Goal: Task Accomplishment & Management: Manage account settings

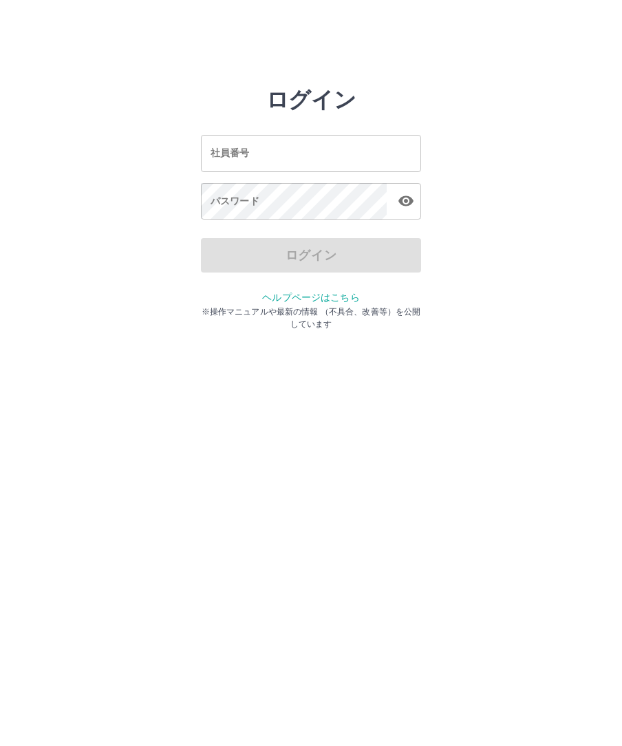
click at [338, 157] on input "社員番号" at bounding box center [311, 153] width 220 height 36
type input "*******"
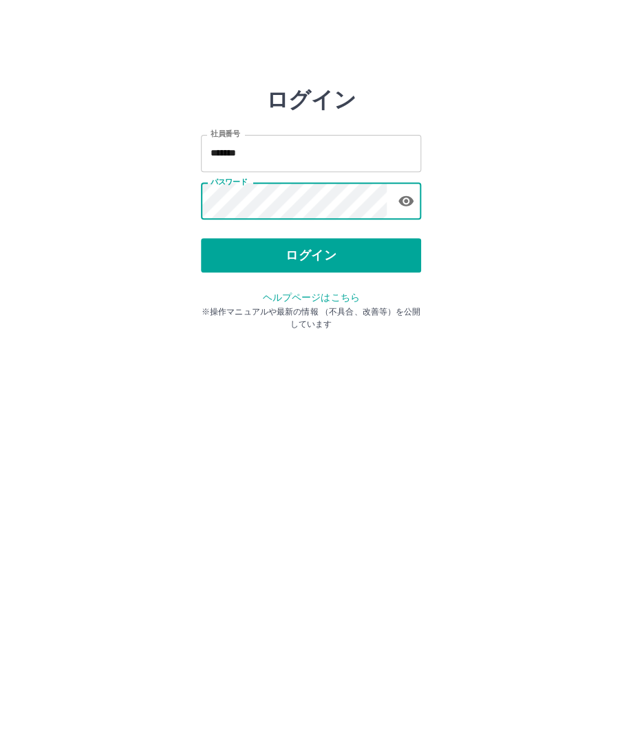
click at [378, 259] on button "ログイン" at bounding box center [311, 255] width 220 height 34
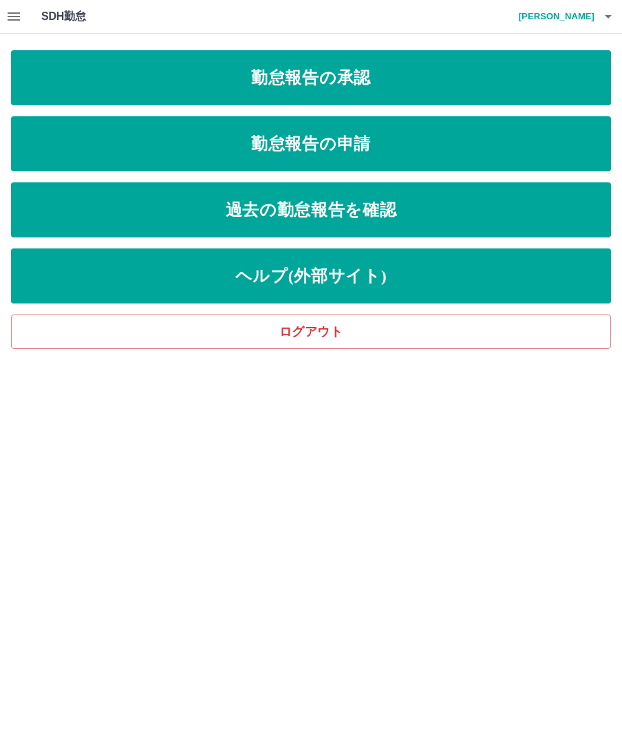
click at [443, 91] on link "勤怠報告の承認" at bounding box center [311, 77] width 600 height 55
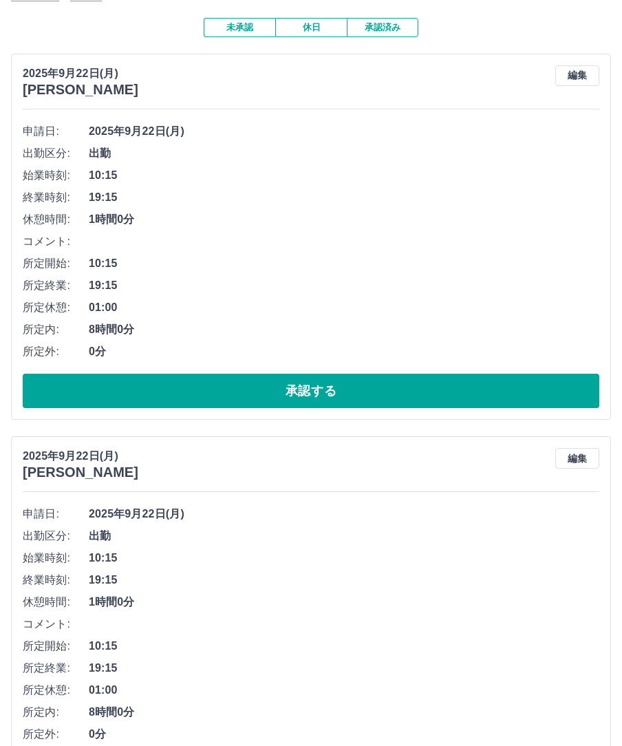
scroll to position [109, 0]
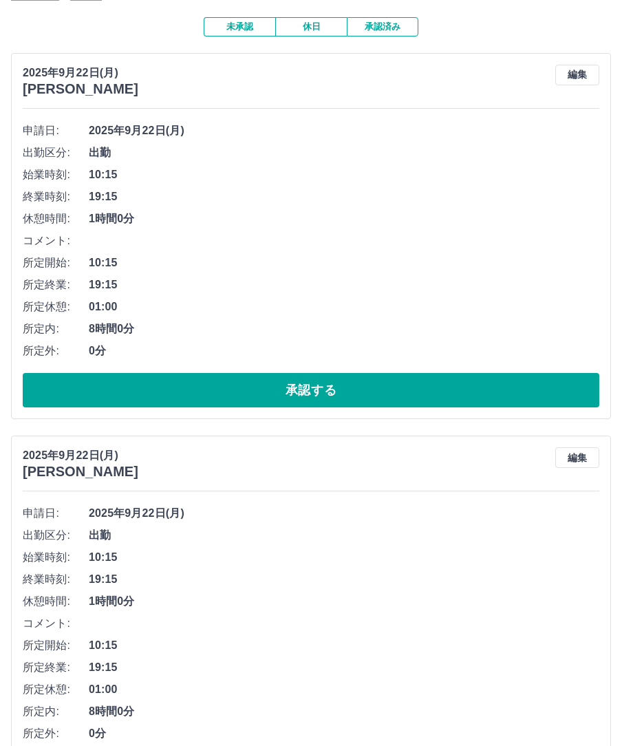
click at [442, 395] on button "承認する" at bounding box center [311, 390] width 576 height 34
click at [391, 394] on button "承認する" at bounding box center [311, 390] width 576 height 34
click at [413, 395] on button "承認する" at bounding box center [311, 390] width 576 height 34
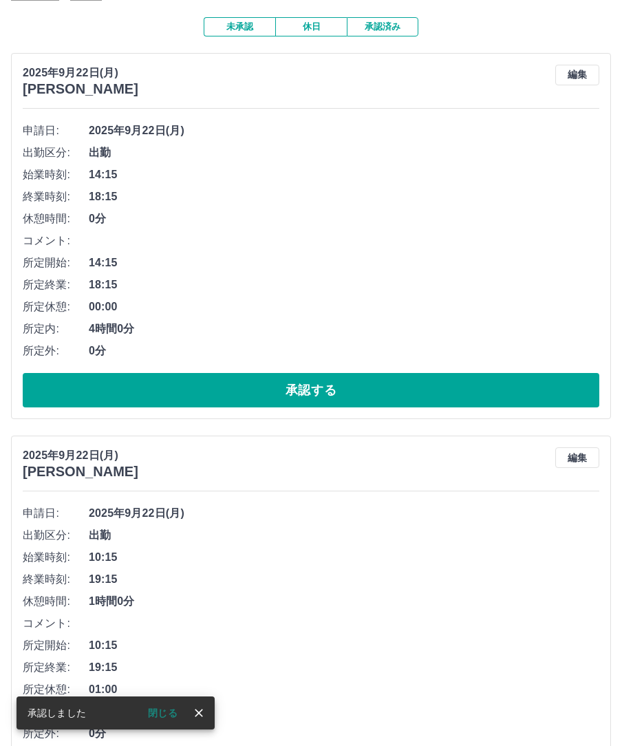
click at [293, 389] on button "承認する" at bounding box center [311, 390] width 576 height 34
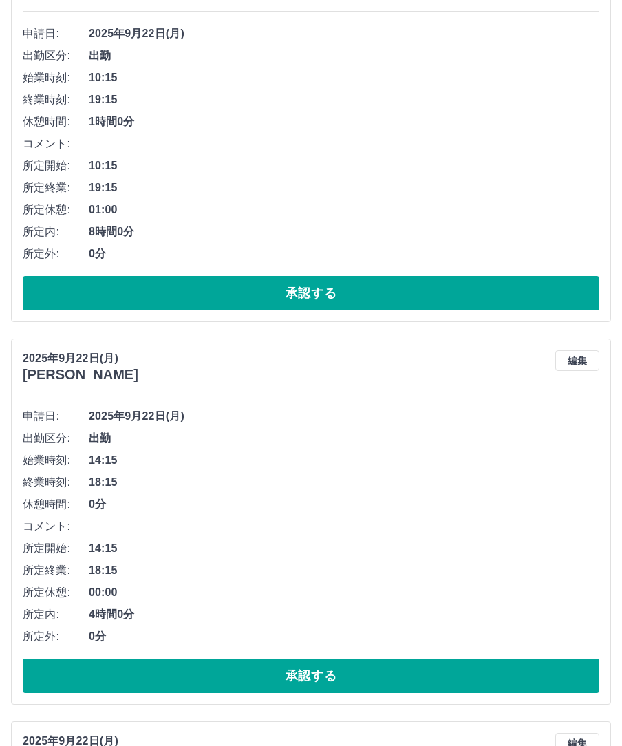
scroll to position [207, 0]
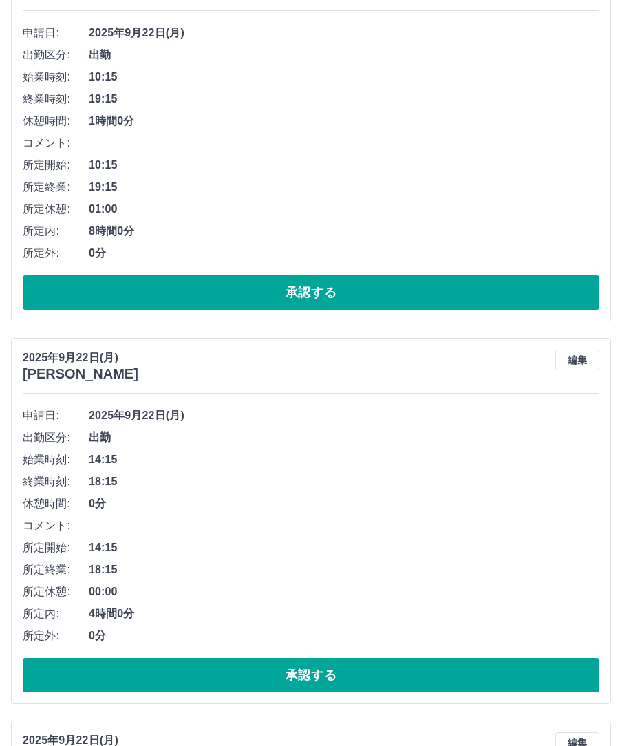
click at [359, 679] on button "承認する" at bounding box center [311, 674] width 576 height 34
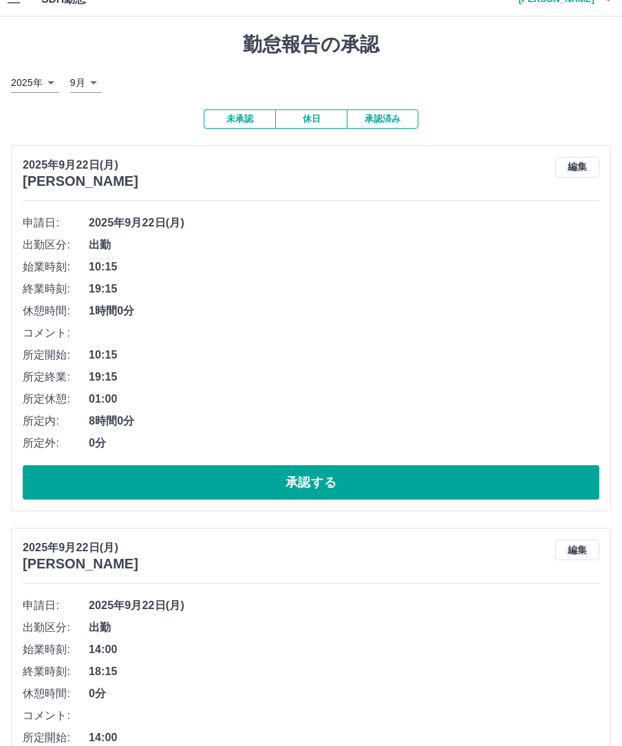
scroll to position [18, 0]
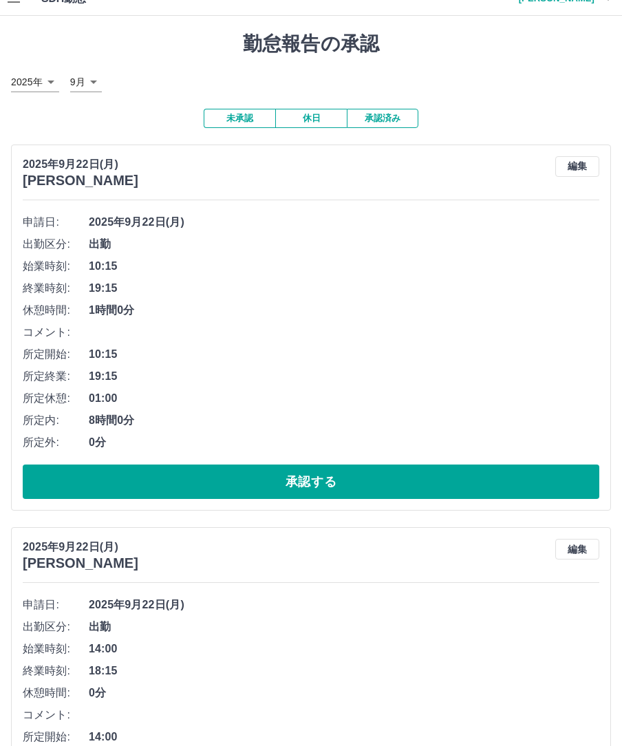
click at [401, 113] on button "承認済み" at bounding box center [383, 118] width 72 height 19
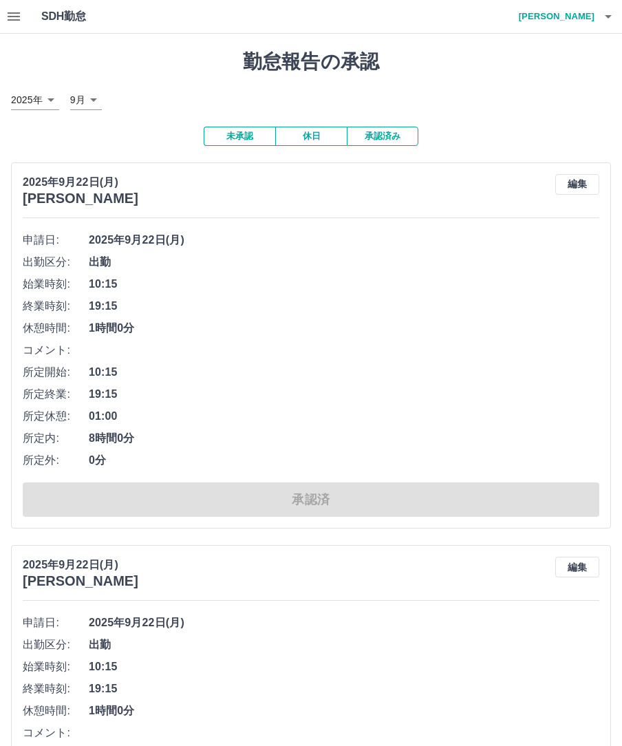
click at [311, 131] on button "休日" at bounding box center [311, 136] width 72 height 19
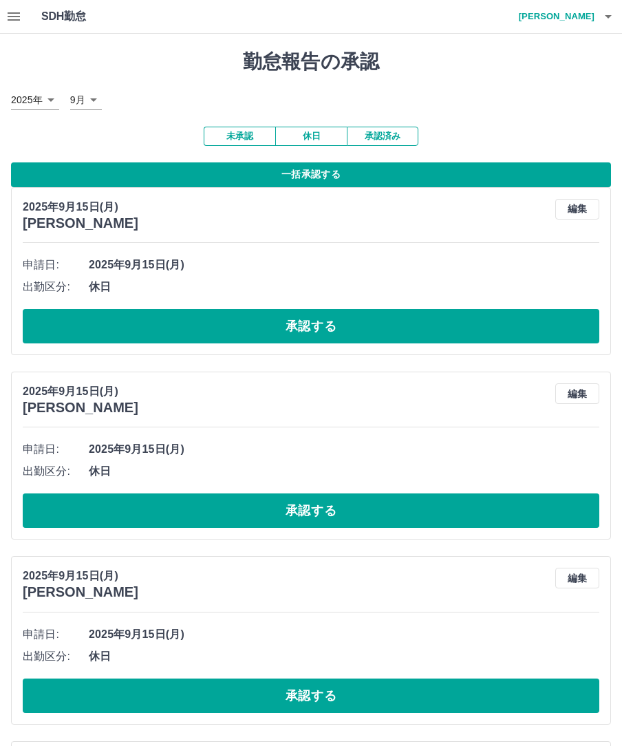
click at [361, 173] on button "一括承認する" at bounding box center [311, 174] width 600 height 25
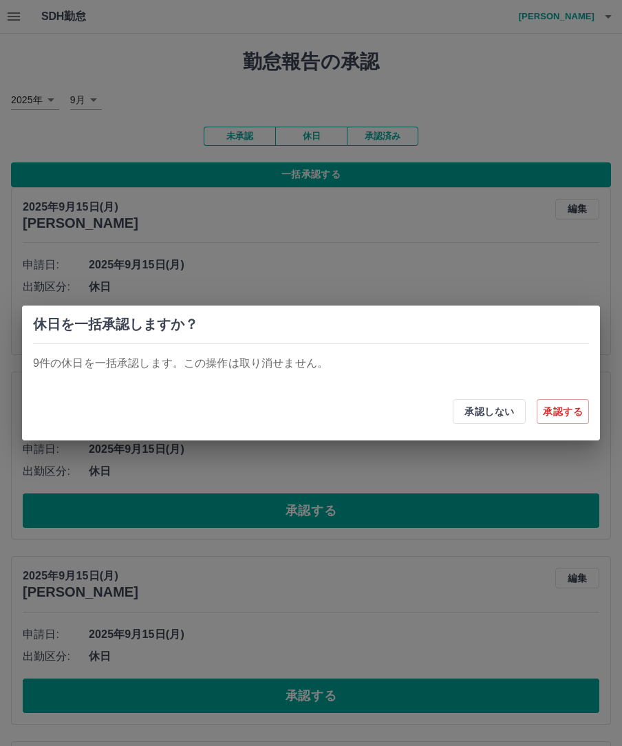
click at [568, 414] on button "承認する" at bounding box center [562, 411] width 52 height 25
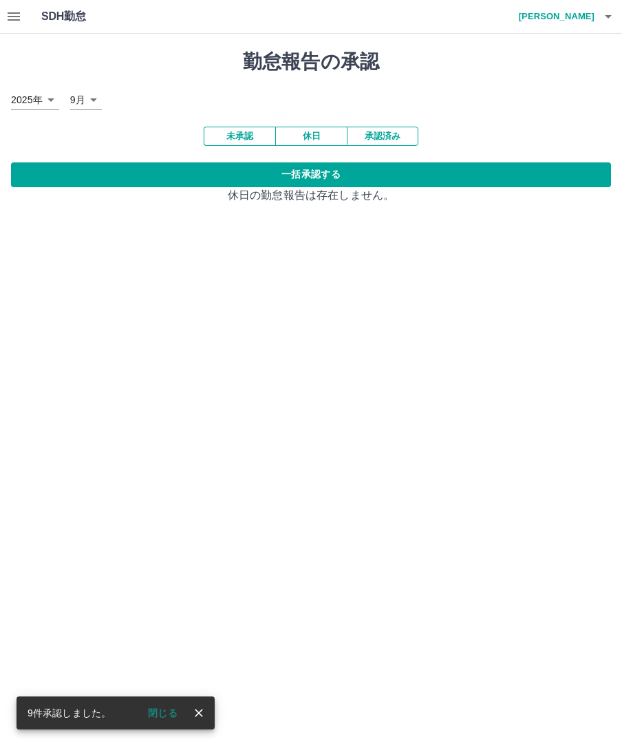
click at [351, 142] on button "承認済み" at bounding box center [383, 136] width 72 height 19
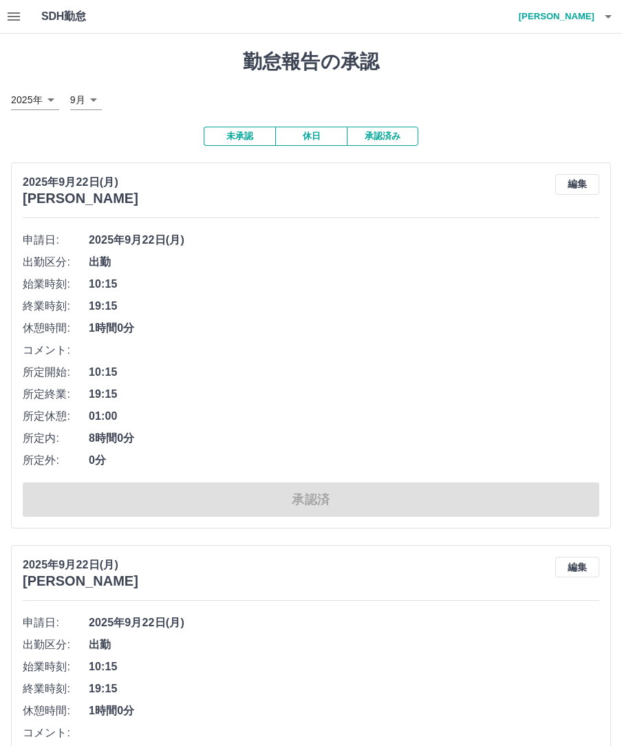
click at [387, 133] on button "承認済み" at bounding box center [383, 136] width 72 height 19
click at [387, 137] on button "承認済み" at bounding box center [383, 136] width 72 height 19
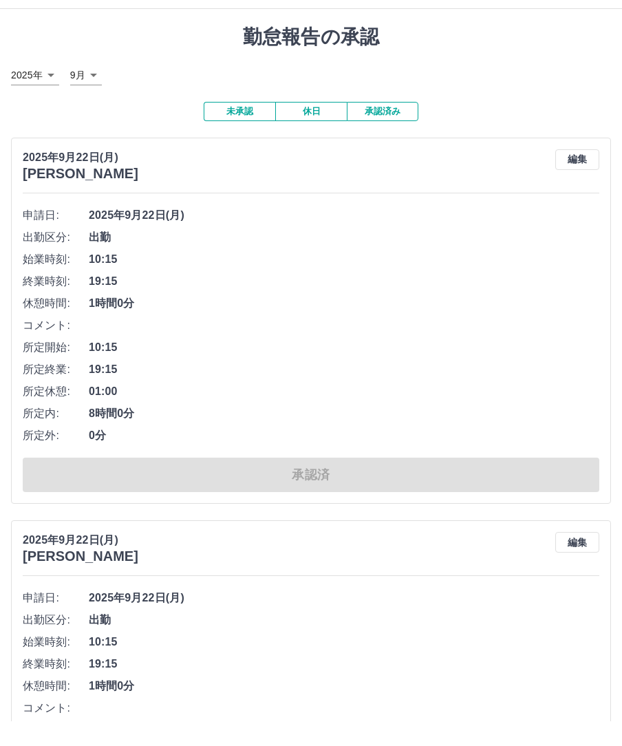
scroll to position [26, 0]
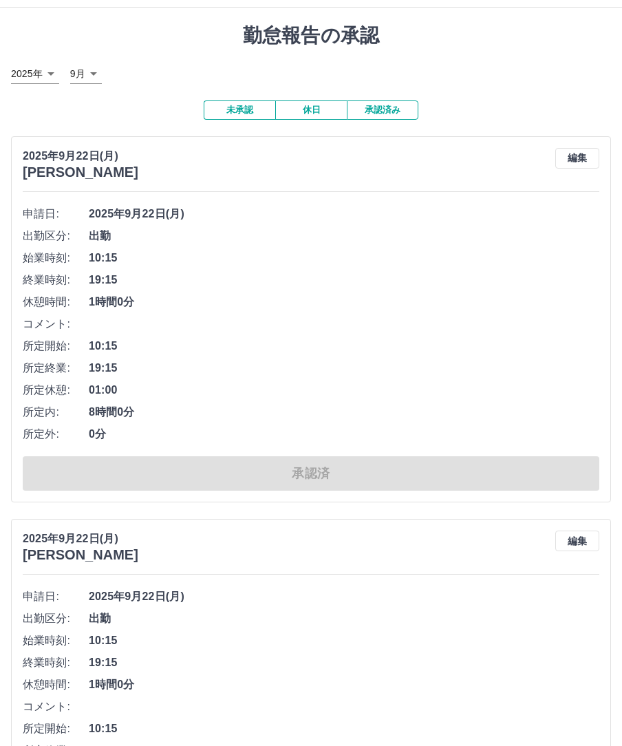
click at [307, 107] on button "休日" at bounding box center [311, 109] width 72 height 19
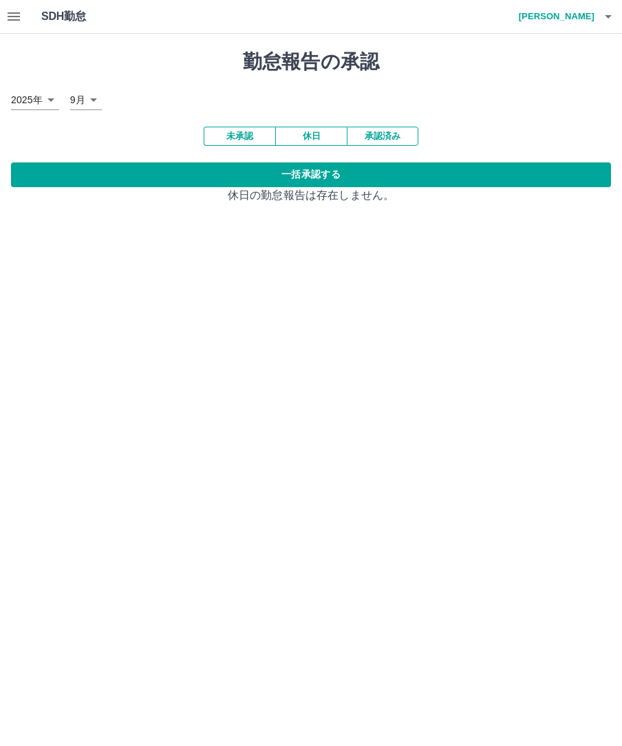
click at [232, 130] on button "未承認" at bounding box center [240, 136] width 72 height 19
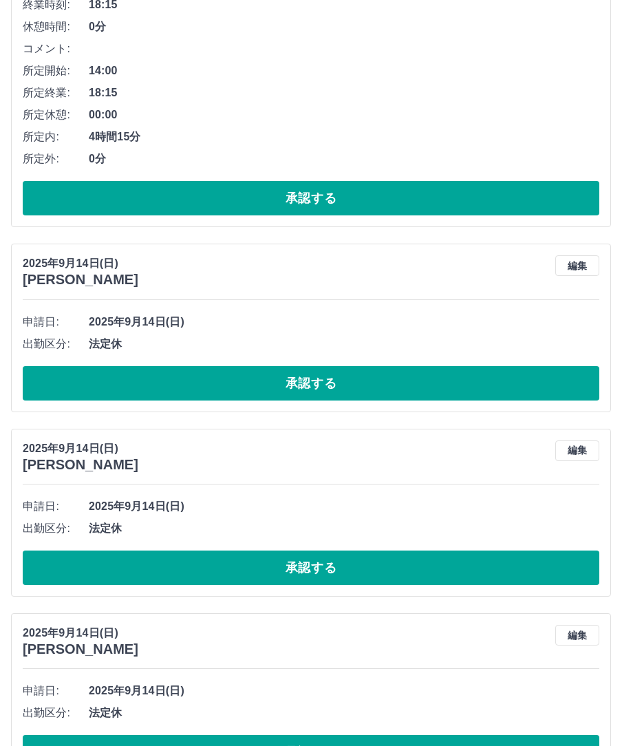
scroll to position [686, 0]
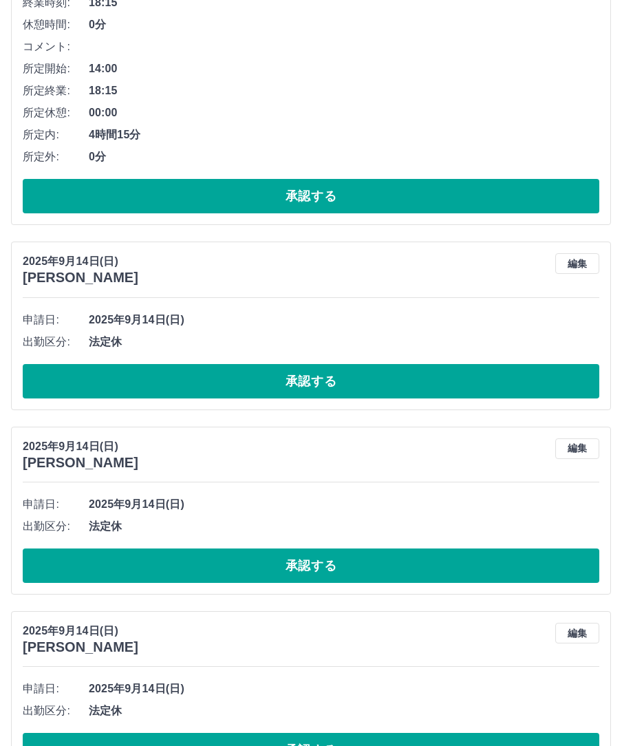
click at [333, 391] on button "承認する" at bounding box center [311, 381] width 576 height 34
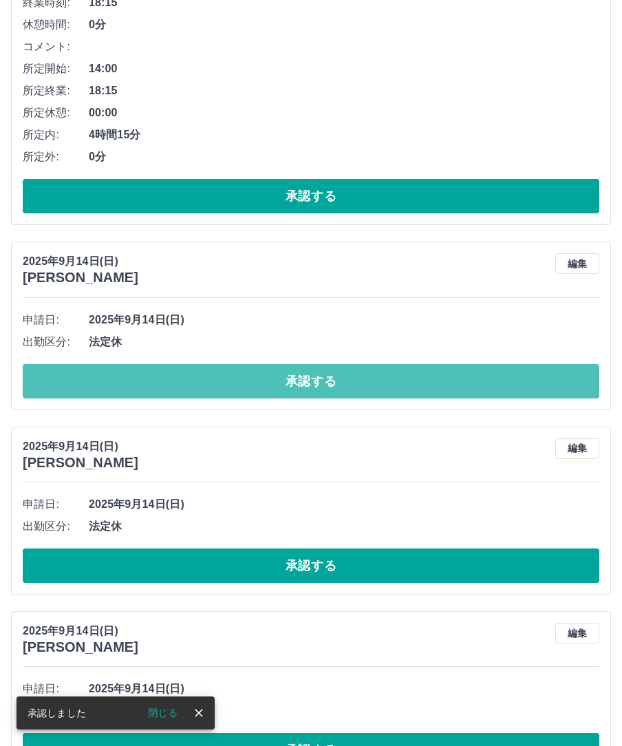
click at [331, 380] on button "承認する" at bounding box center [311, 381] width 576 height 34
click at [360, 380] on button "承認する" at bounding box center [311, 381] width 576 height 34
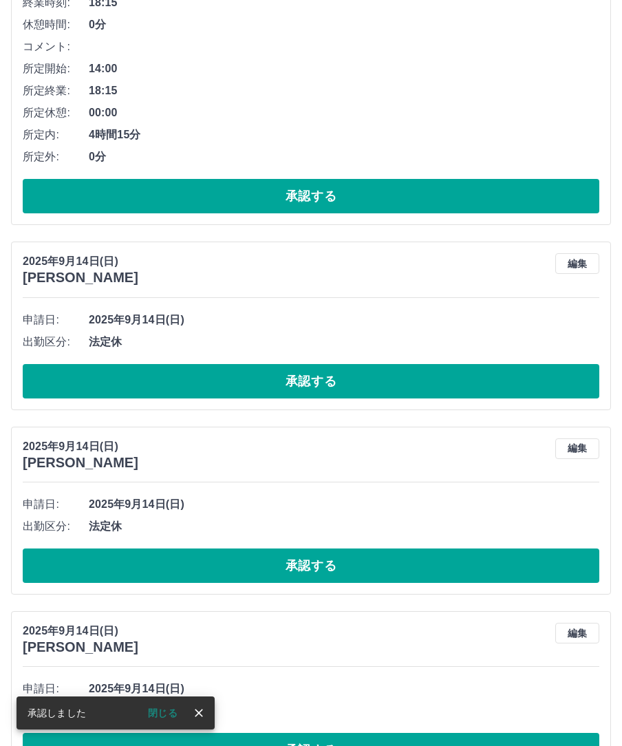
click at [371, 373] on button "承認する" at bounding box center [311, 381] width 576 height 34
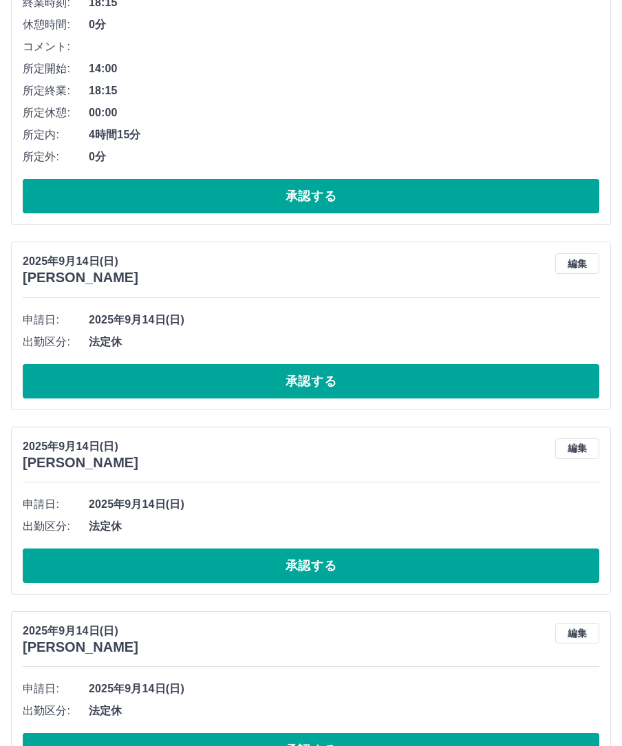
click at [350, 388] on button "承認する" at bounding box center [311, 381] width 576 height 34
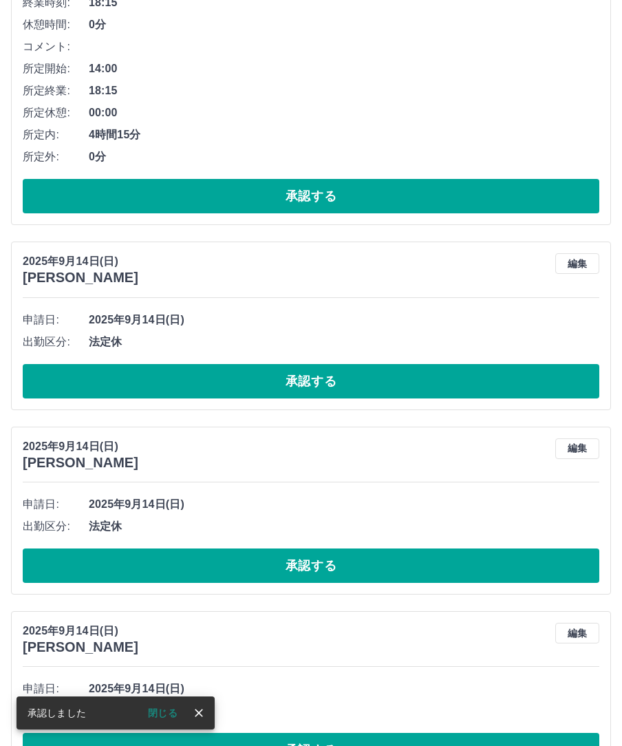
click at [351, 382] on button "承認する" at bounding box center [311, 381] width 576 height 34
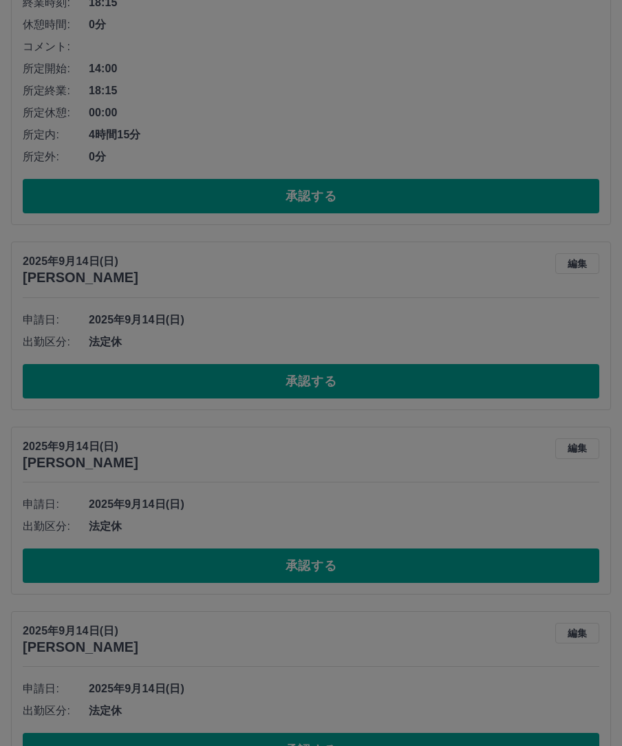
scroll to position [681, 0]
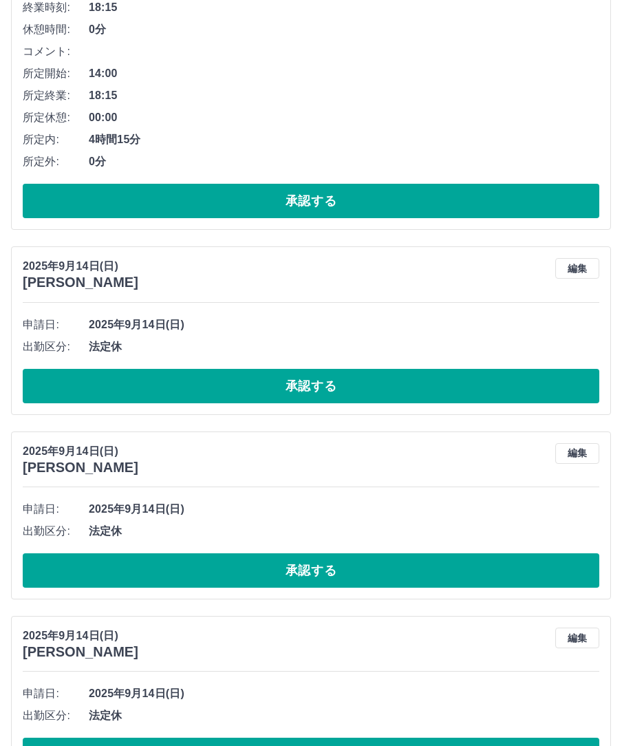
click at [336, 386] on button "承認する" at bounding box center [311, 386] width 576 height 34
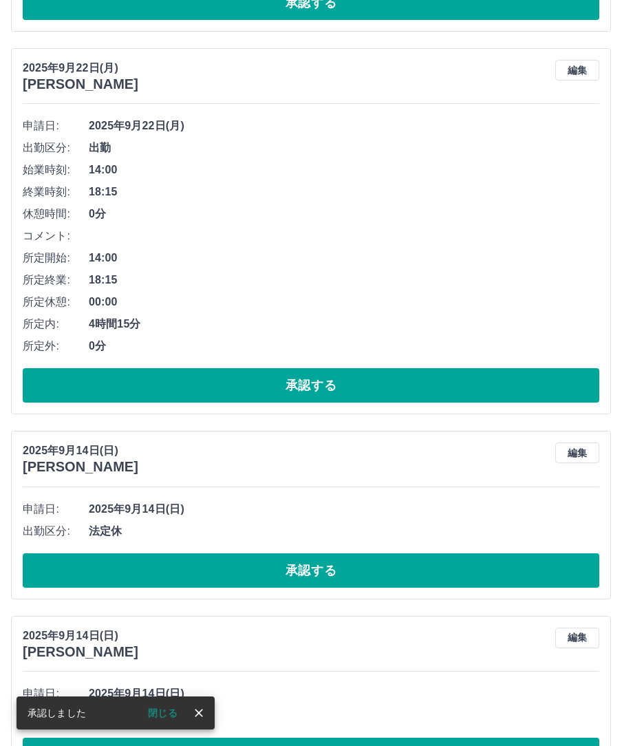
scroll to position [497, 0]
click at [230, 572] on button "承認する" at bounding box center [311, 570] width 576 height 34
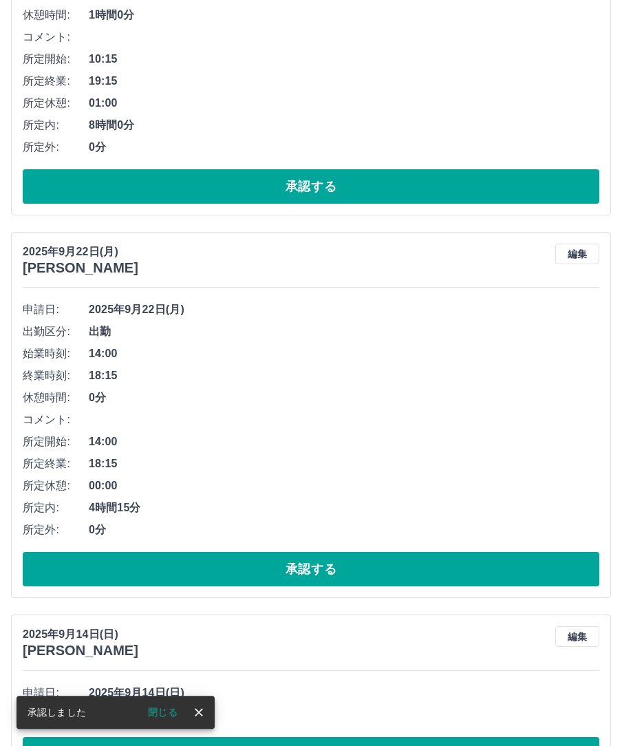
scroll to position [312, 0]
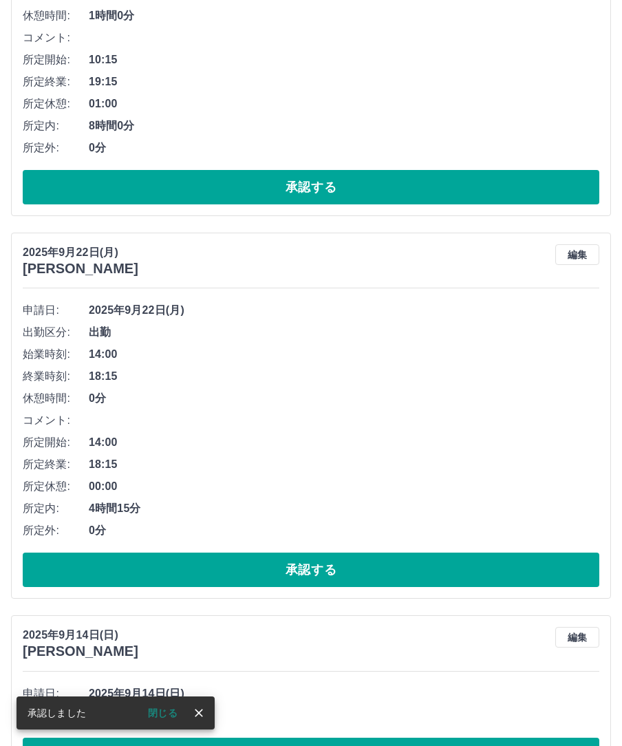
click at [381, 745] on button "承認する" at bounding box center [311, 754] width 576 height 34
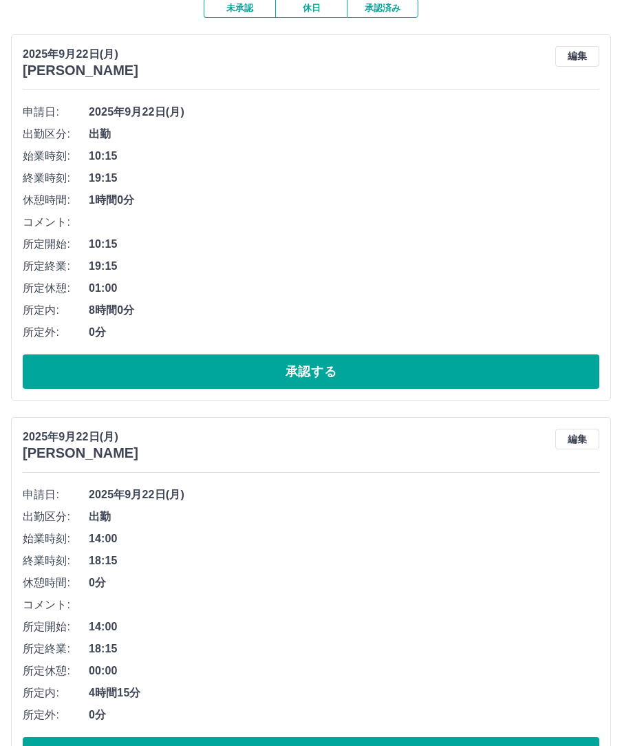
scroll to position [128, 0]
click at [582, 440] on button "編集" at bounding box center [577, 438] width 44 height 21
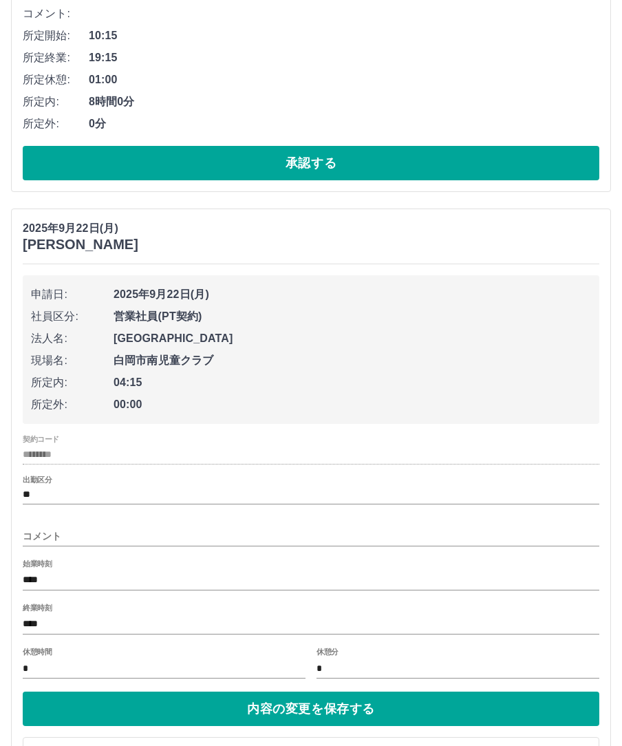
click at [130, 574] on input "****" at bounding box center [311, 580] width 576 height 20
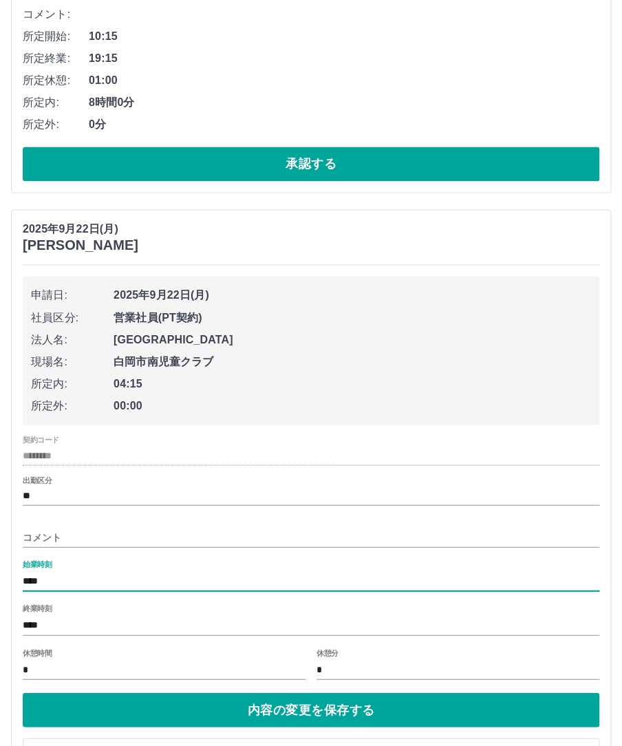
scroll to position [387, 0]
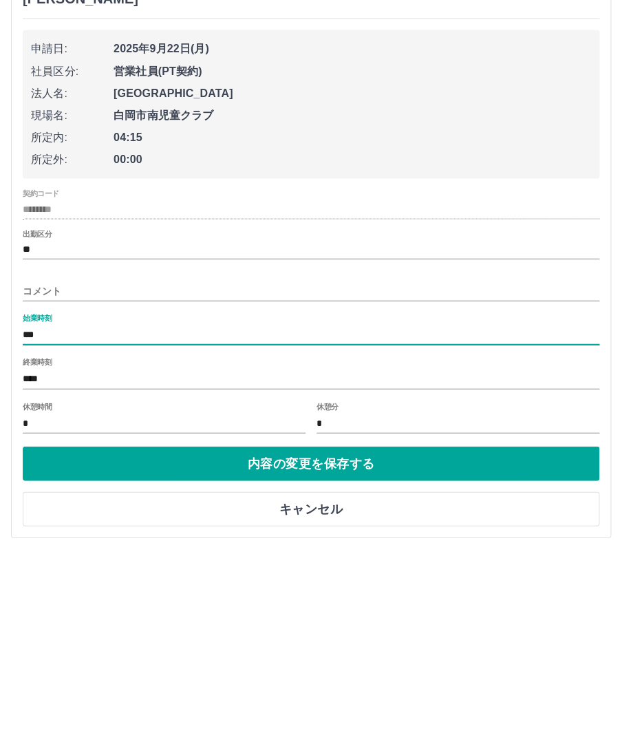
type input "****"
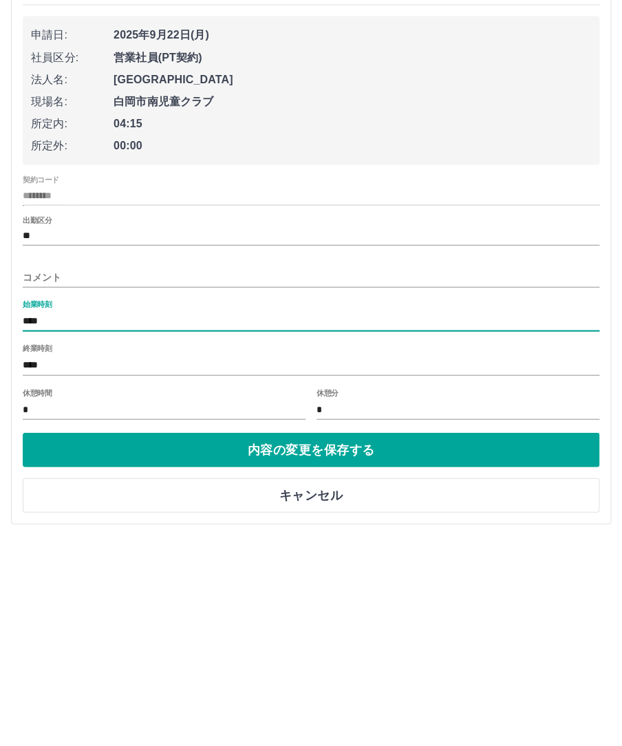
click at [412, 640] on button "内容の変更を保存する" at bounding box center [311, 657] width 576 height 34
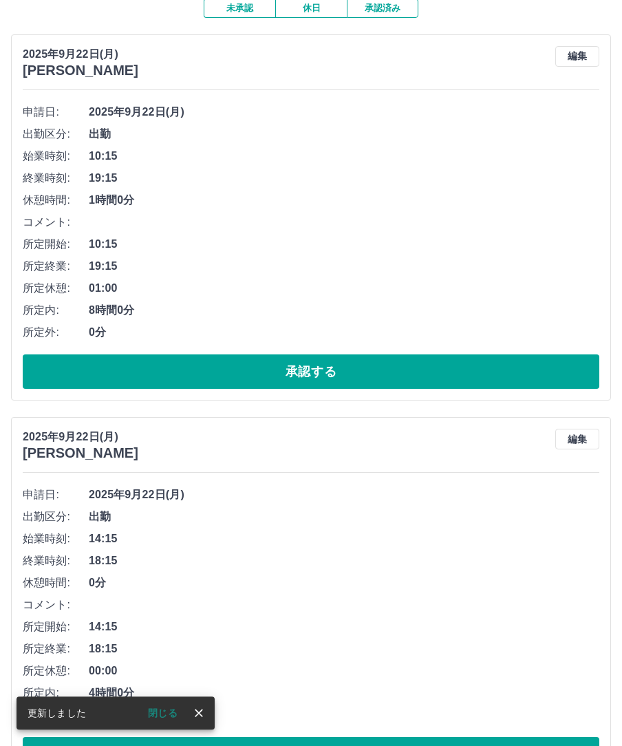
scroll to position [128, 0]
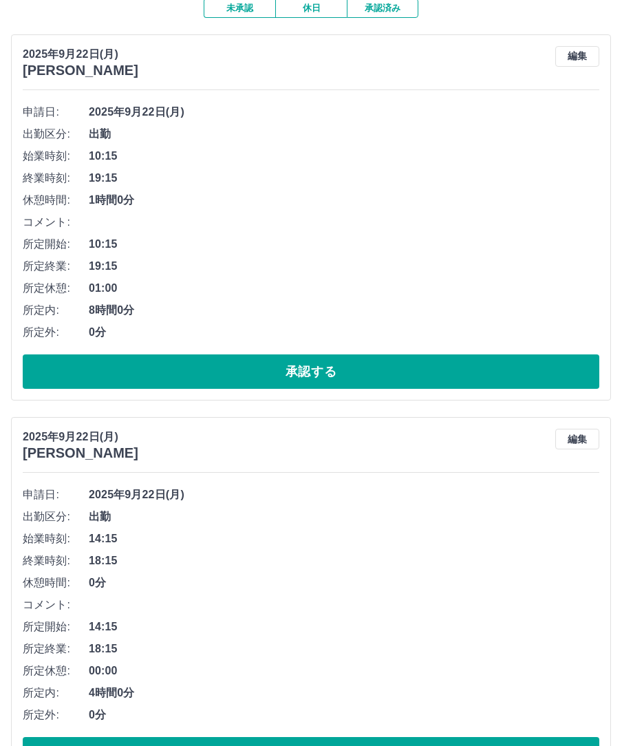
click at [377, 745] on button "承認する" at bounding box center [311, 754] width 576 height 34
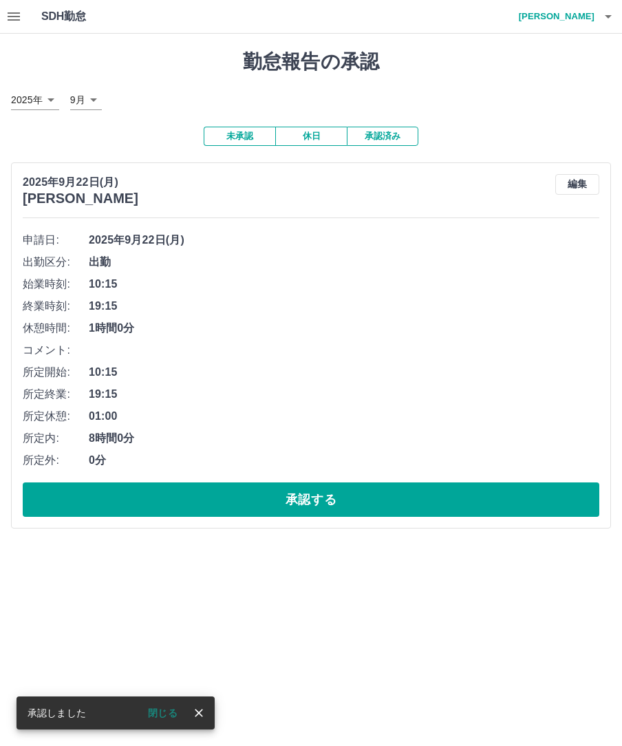
scroll to position [0, 0]
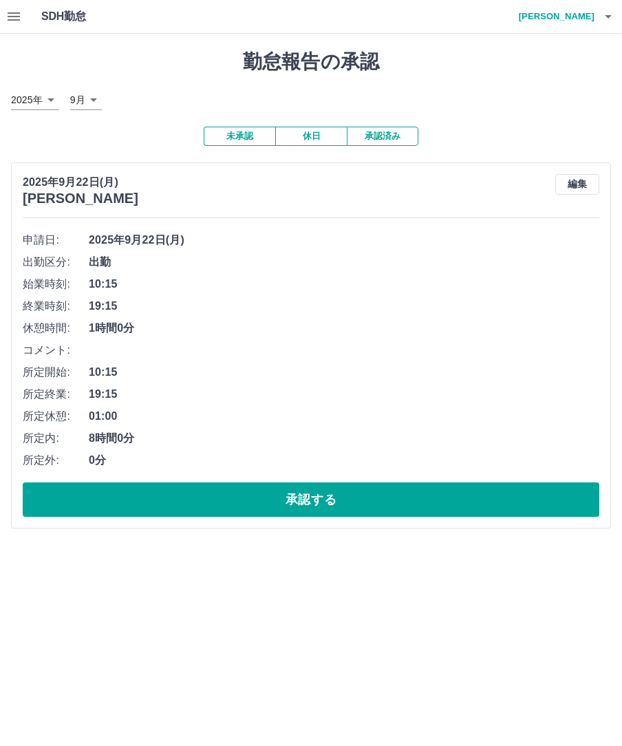
click at [587, 14] on h4 "近藤　美緒" at bounding box center [553, 16] width 83 height 33
click at [545, 102] on li "ログアウト" at bounding box center [550, 100] width 122 height 25
